Goal: Task Accomplishment & Management: Use online tool/utility

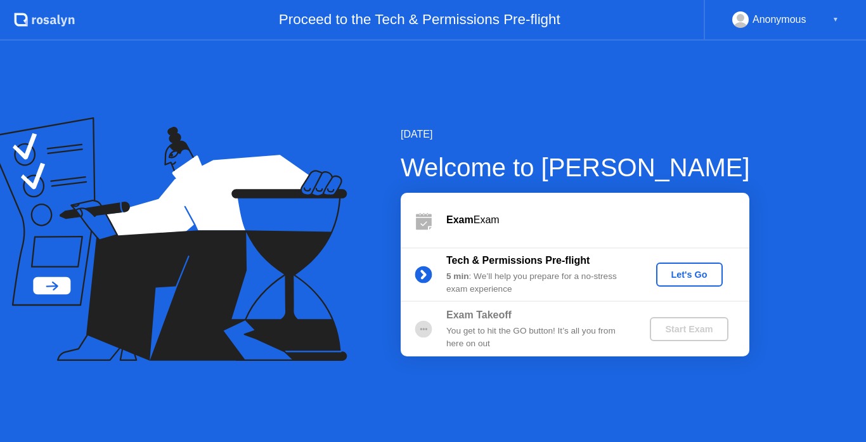
click at [676, 276] on div "Let's Go" at bounding box center [689, 274] width 56 height 10
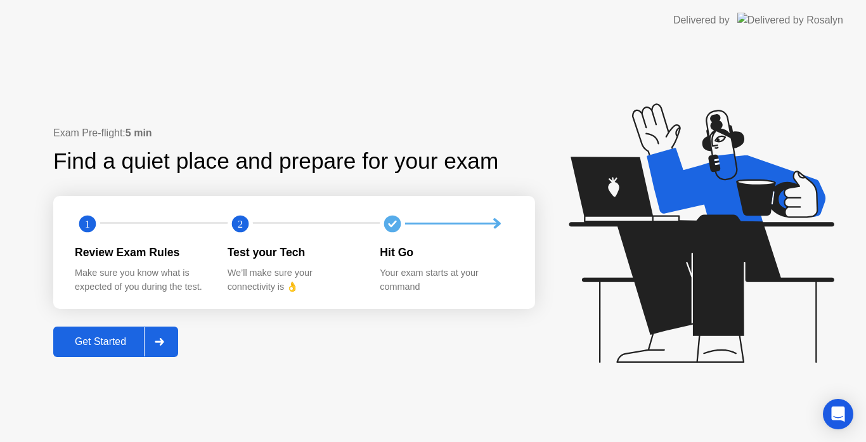
click at [134, 352] on button "Get Started" at bounding box center [115, 341] width 125 height 30
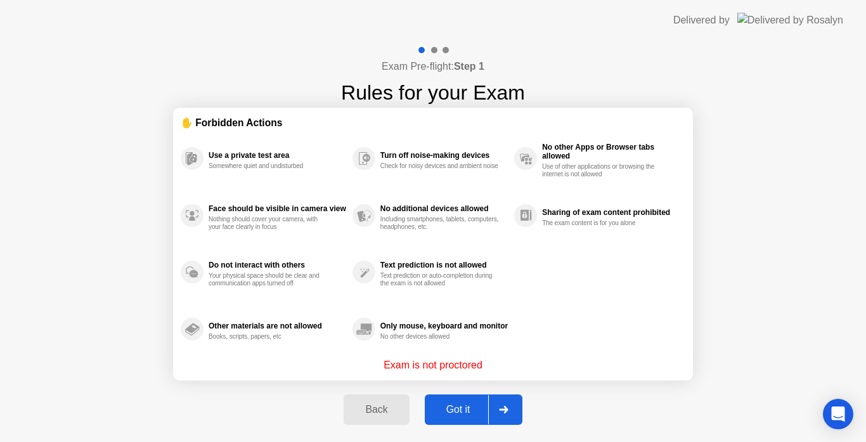
click at [431, 415] on div "Got it" at bounding box center [458, 409] width 60 height 11
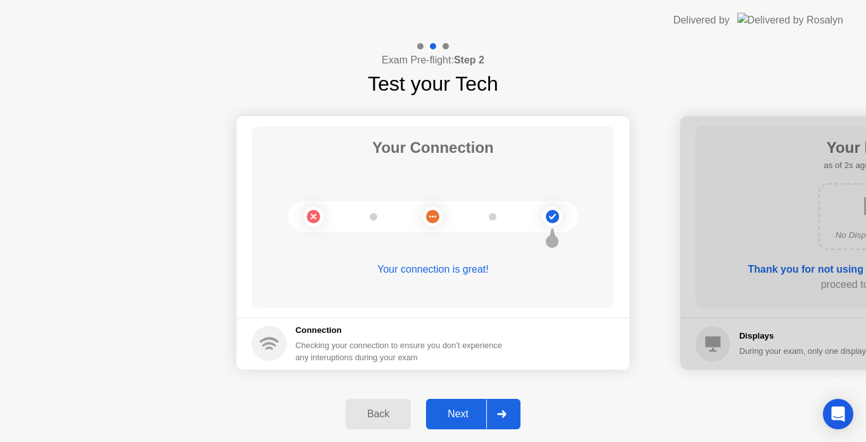
click at [461, 401] on button "Next" at bounding box center [473, 414] width 94 height 30
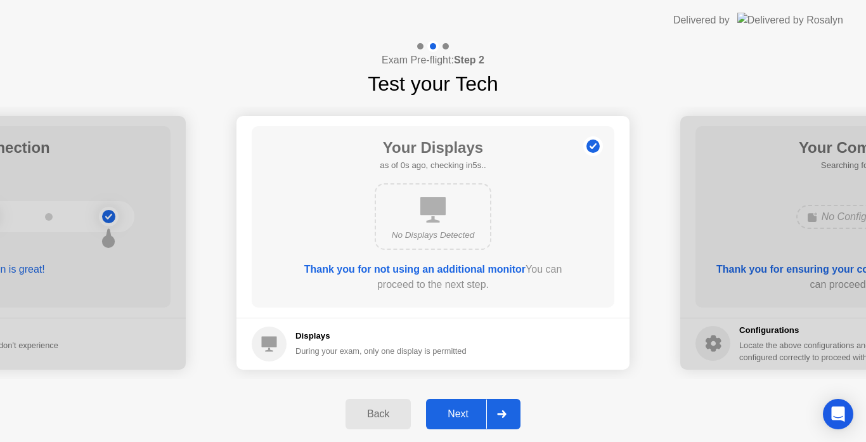
click at [461, 401] on button "Next" at bounding box center [473, 414] width 94 height 30
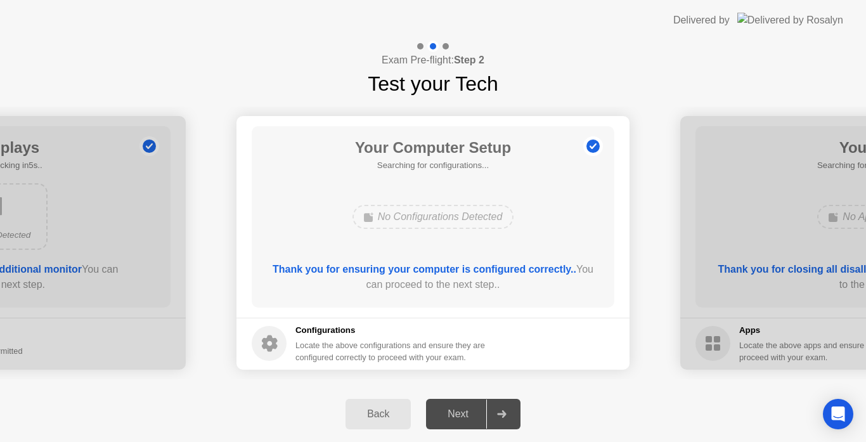
click at [491, 240] on div "Your Computer Setup Searching for configurations... No Configurations Detected …" at bounding box center [433, 216] width 363 height 181
click at [453, 409] on div "Next" at bounding box center [458, 413] width 56 height 11
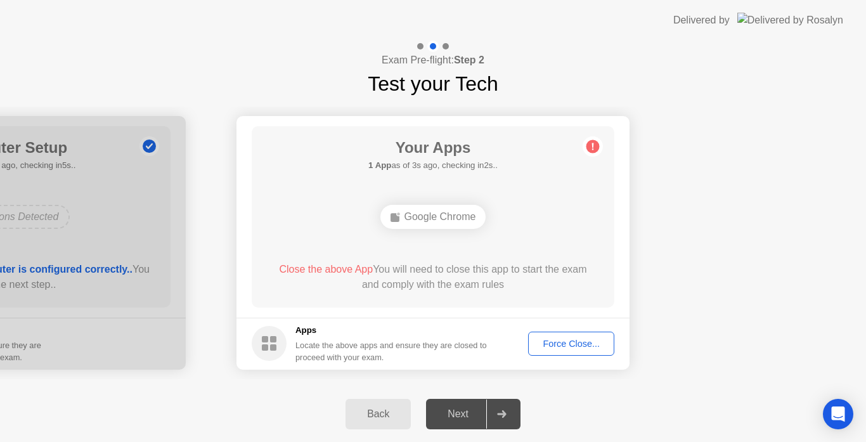
click at [577, 341] on div "Force Close..." at bounding box center [570, 343] width 77 height 10
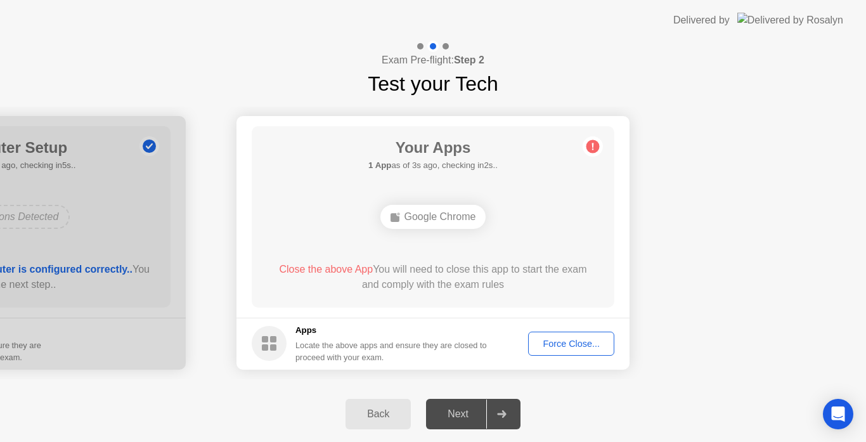
click at [554, 341] on div "Force Close..." at bounding box center [570, 343] width 77 height 10
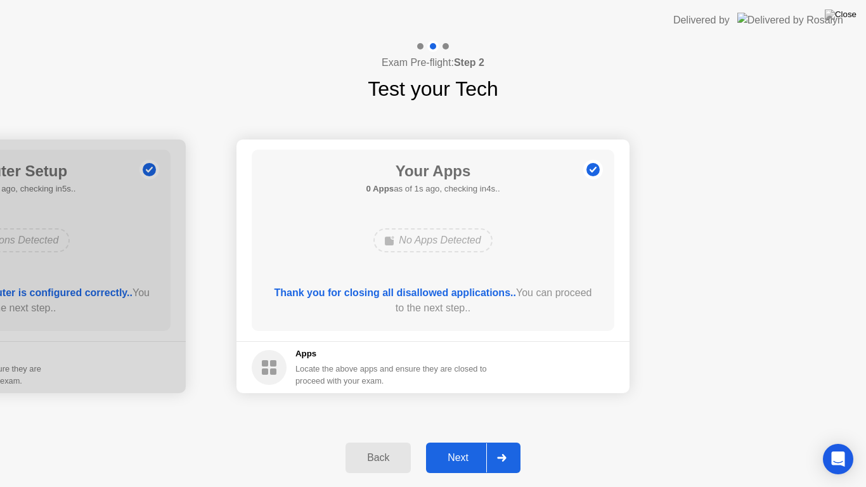
click at [461, 441] on div "Next" at bounding box center [458, 457] width 56 height 11
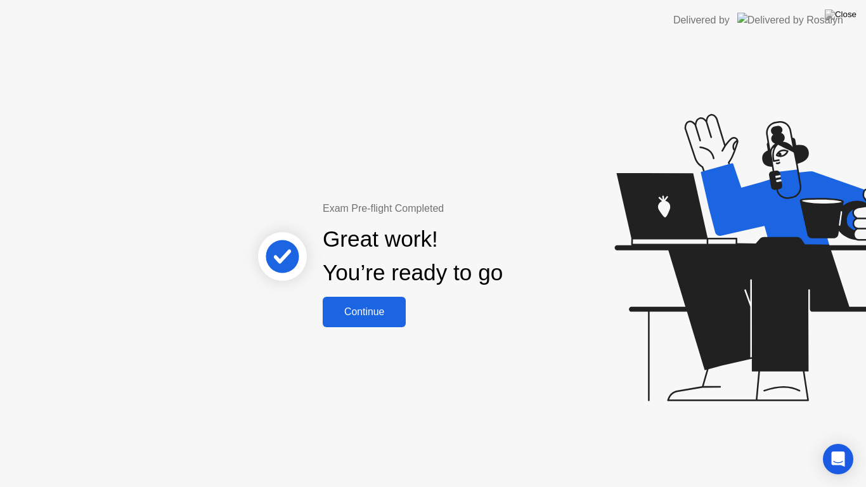
click at [380, 302] on button "Continue" at bounding box center [364, 312] width 83 height 30
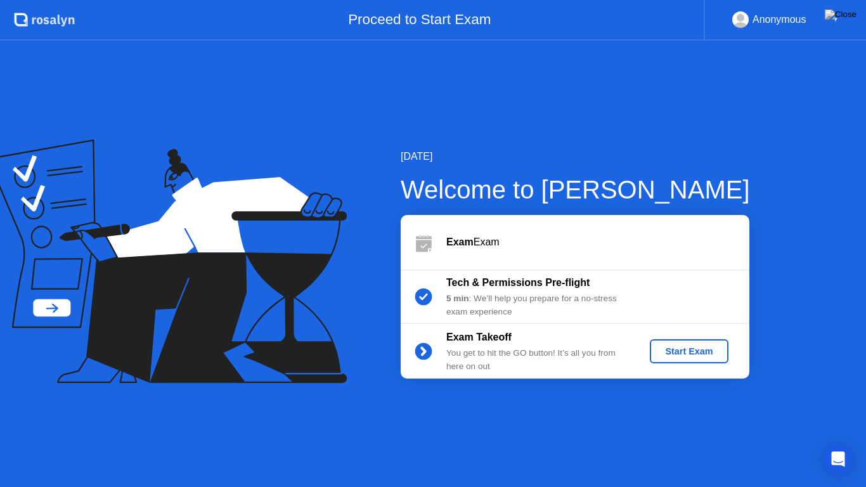
click at [669, 360] on button "Start Exam" at bounding box center [689, 351] width 78 height 24
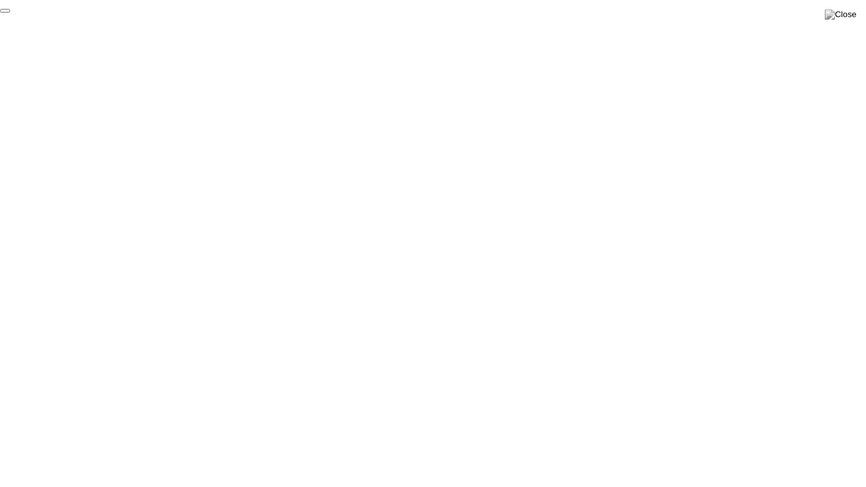
click at [10, 13] on button "End Proctoring Session" at bounding box center [5, 11] width 10 height 4
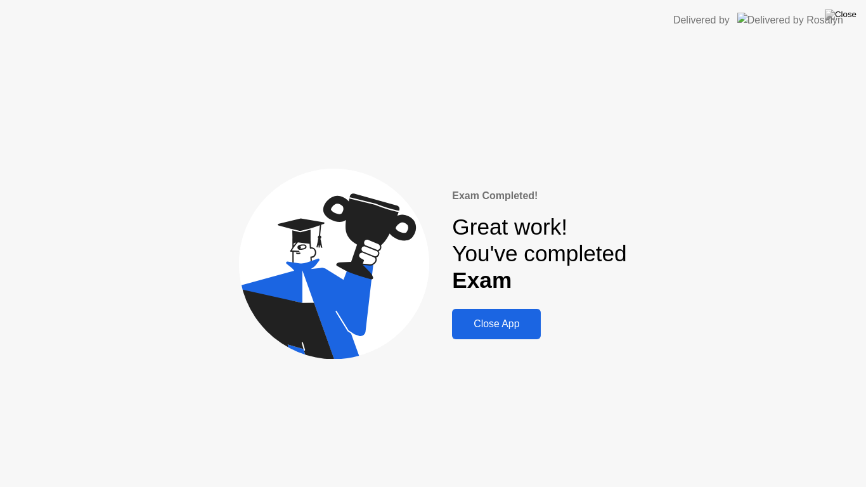
click at [543, 328] on div "Exam Completed! Great work! You've completed Exam Close App" at bounding box center [539, 263] width 174 height 151
click at [505, 321] on div "Close App" at bounding box center [496, 323] width 81 height 11
